Goal: Use online tool/utility

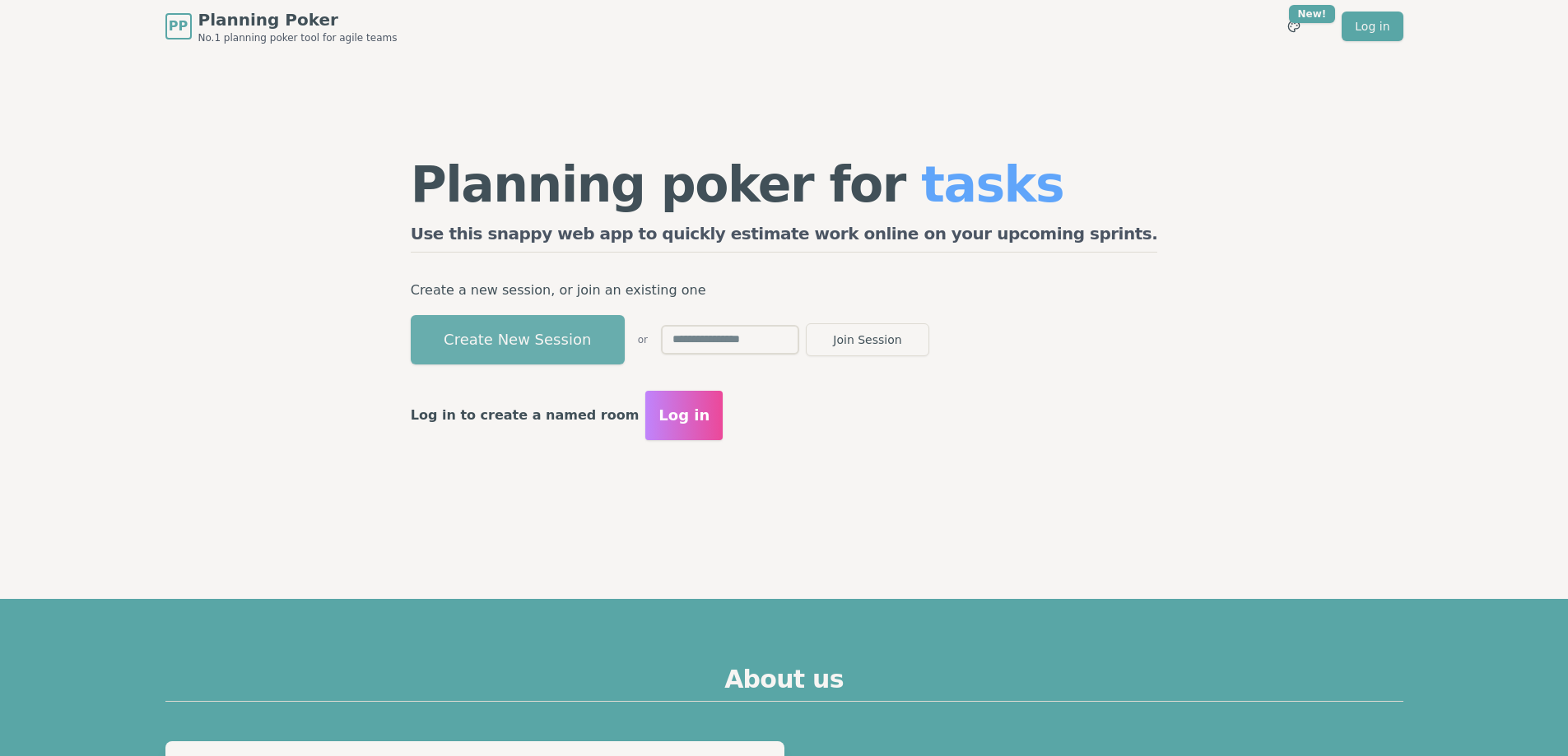
click at [556, 324] on button "Create New Session" at bounding box center [517, 340] width 214 height 50
